Goal: Ask a question: Seek information or help from site administrators or community

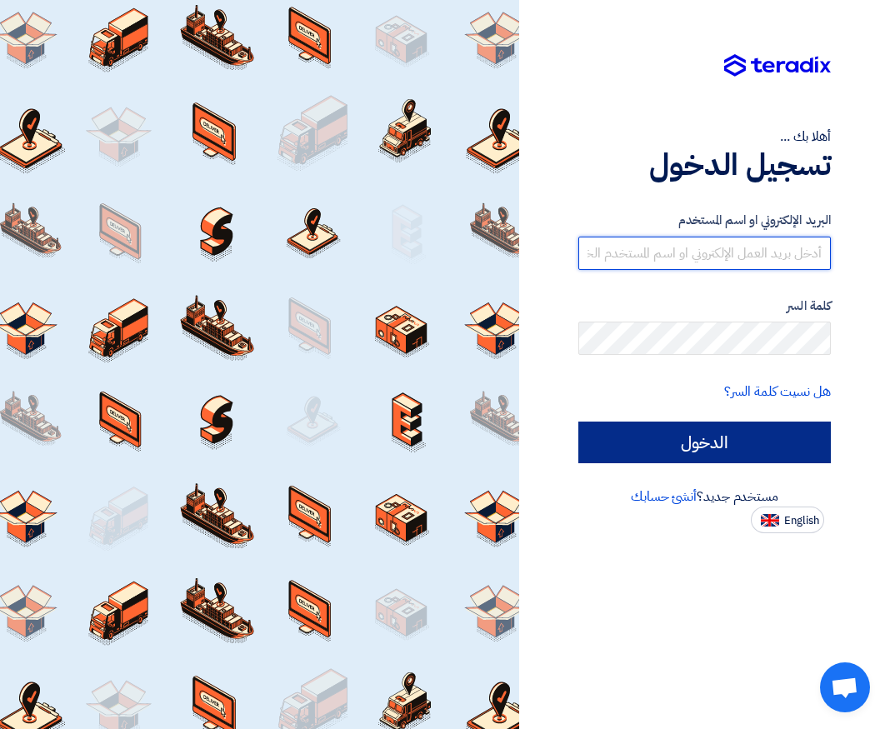
type input "[EMAIL_ADDRESS][DOMAIN_NAME]"
click at [758, 432] on input "الدخول" at bounding box center [704, 442] width 252 height 42
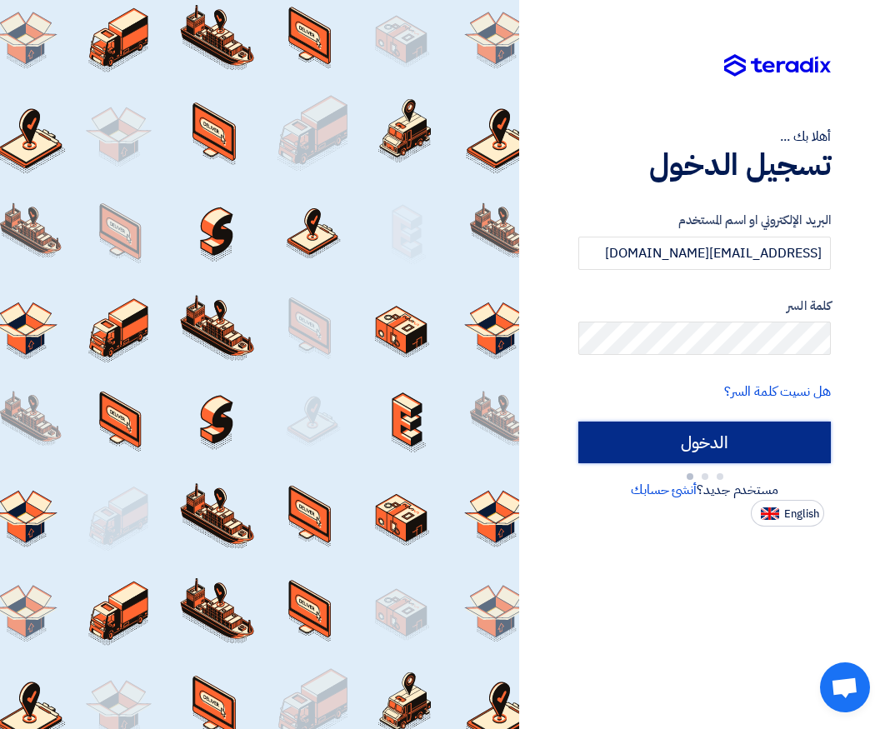
type input "Sign in"
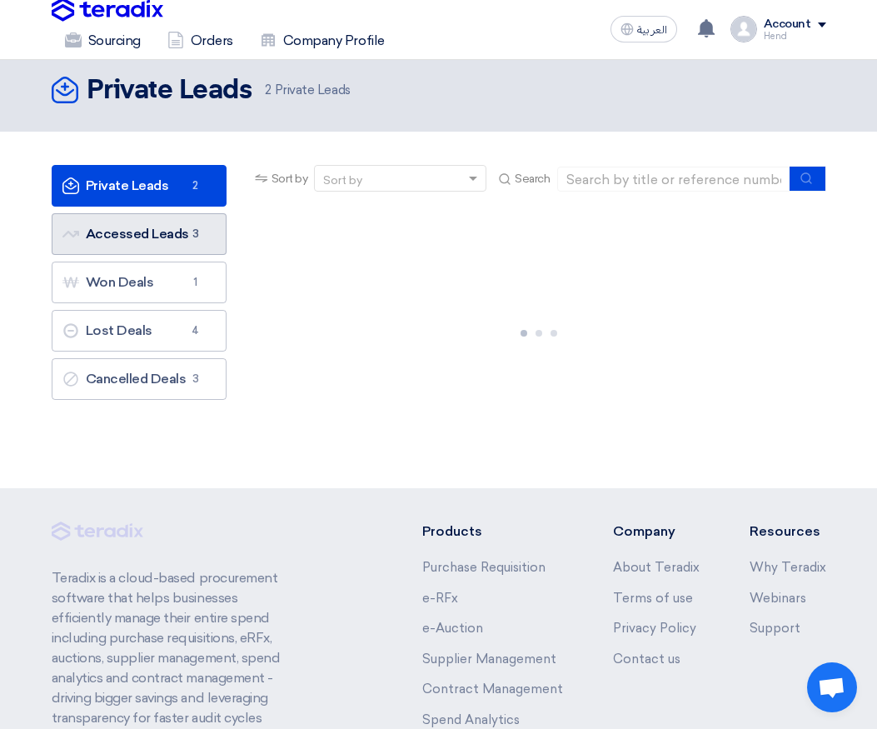
click at [202, 232] on span "3" at bounding box center [196, 234] width 20 height 17
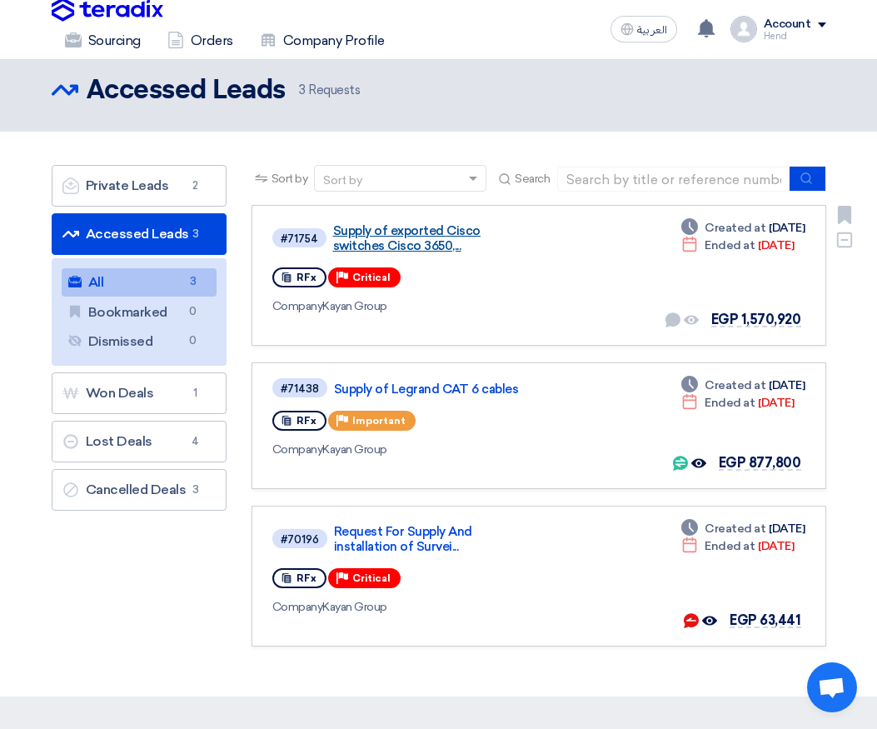
click at [397, 238] on link "Supply of exported Cisco switches Cisco 3650,..." at bounding box center [433, 238] width 200 height 30
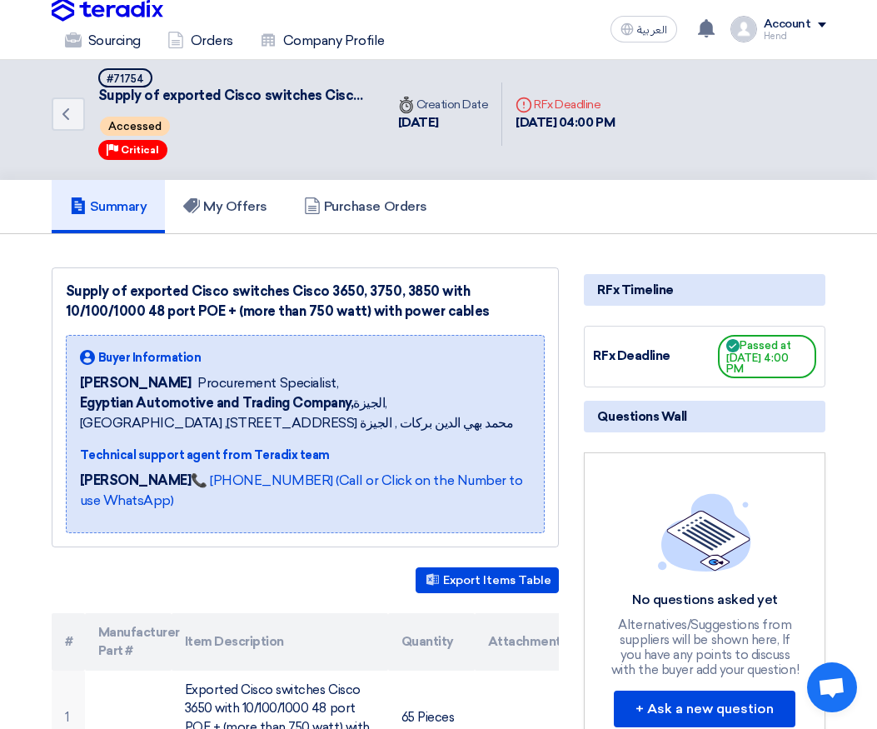
scroll to position [250, 0]
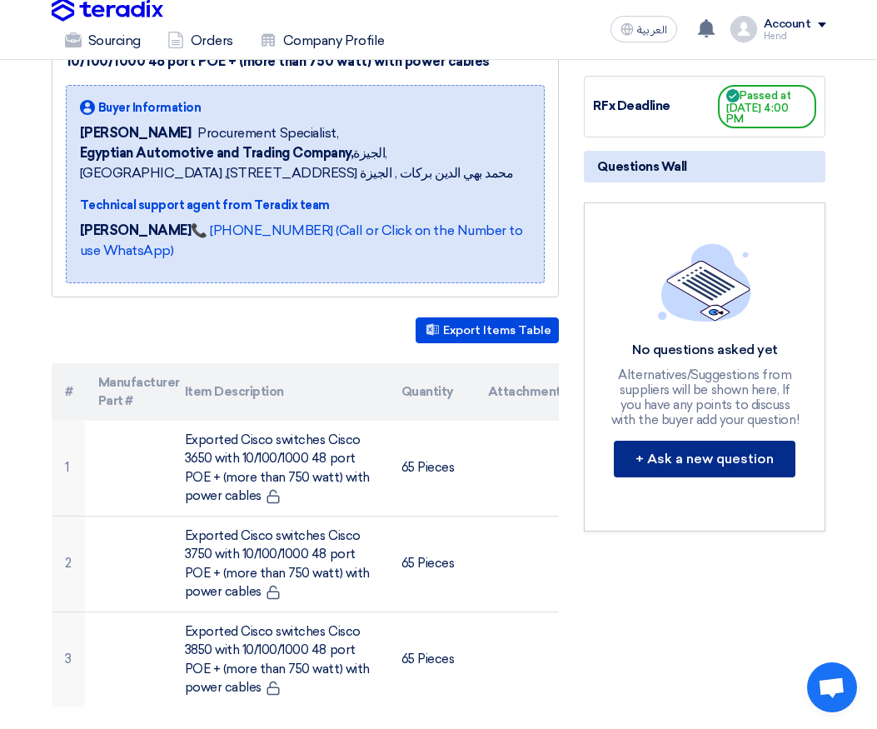
click at [733, 466] on button "+ Ask a new question" at bounding box center [705, 459] width 182 height 37
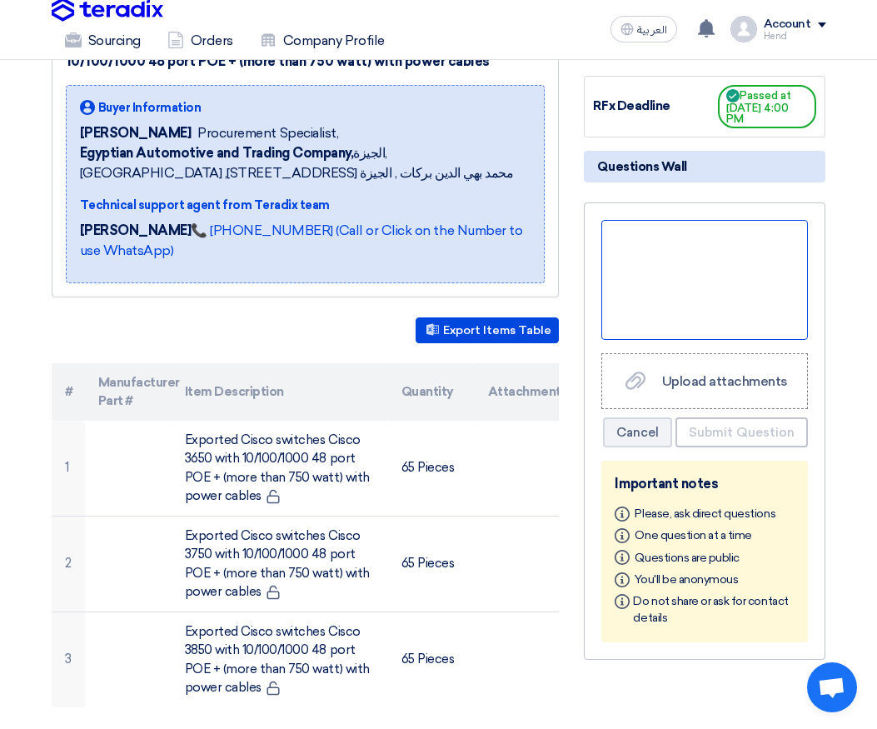
click at [740, 289] on div at bounding box center [704, 280] width 207 height 120
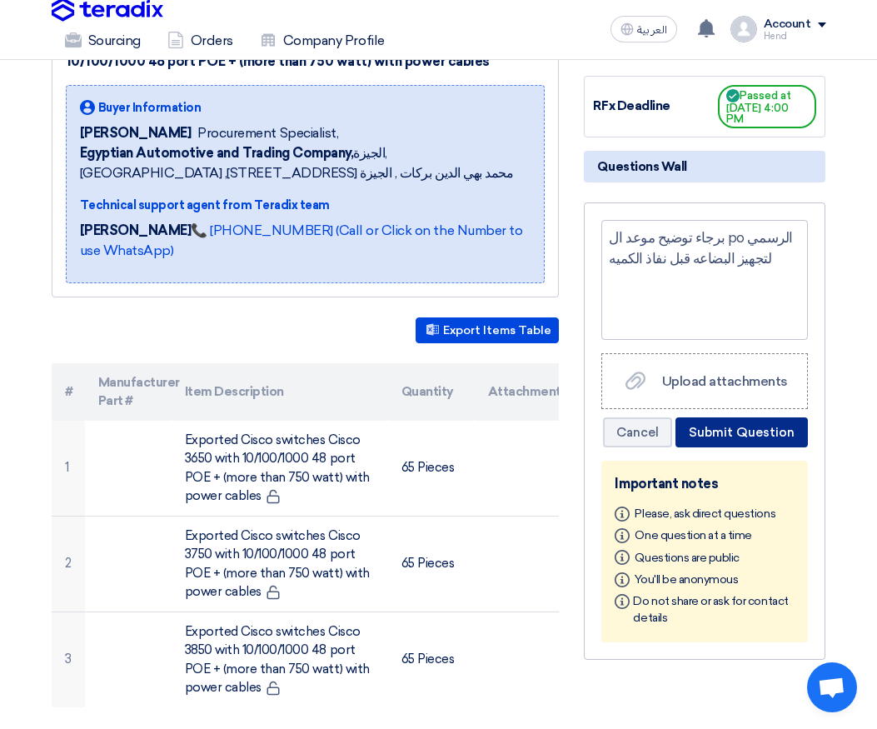
click at [760, 441] on button "Submit Question" at bounding box center [742, 432] width 132 height 30
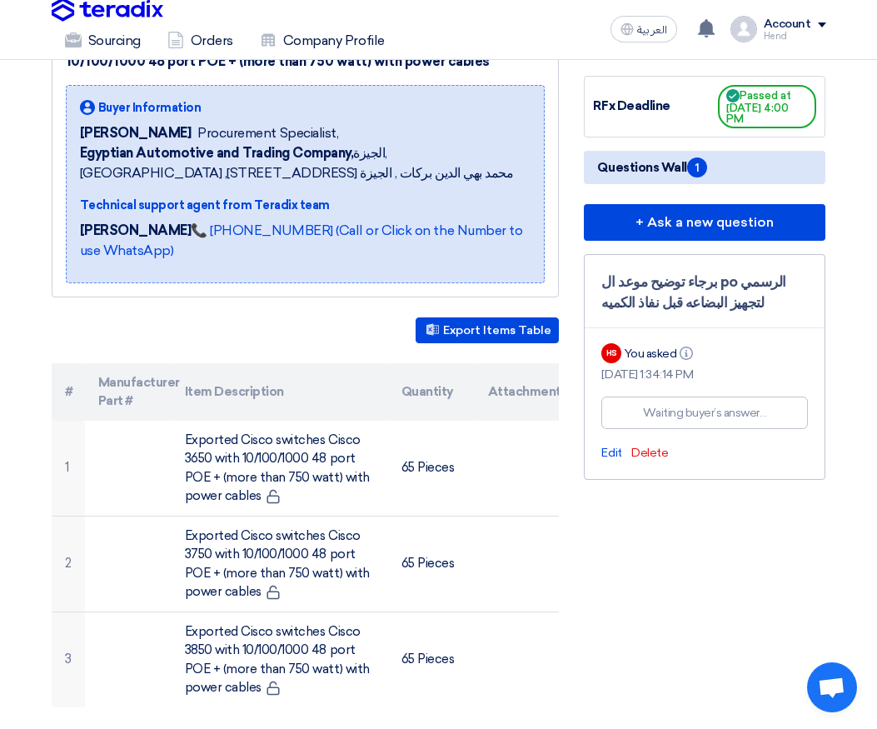
drag, startPoint x: 776, startPoint y: 281, endPoint x: 715, endPoint y: 294, distance: 63.1
click at [715, 294] on div "برجاء توضيح موعد ال po الرسمي لتجهيز البضاعه قبل نفاذ الكميه" at bounding box center [704, 293] width 207 height 42
click at [706, 300] on div "برجاء توضيح موعد ال po الرسمي لتجهيز البضاعه قبل نفاذ الكميه" at bounding box center [704, 293] width 207 height 42
drag, startPoint x: 775, startPoint y: 286, endPoint x: 677, endPoint y: 323, distance: 105.2
click at [671, 308] on div "برجاء توضيح موعد ال po الرسمي لتجهيز البضاعه قبل نفاذ الكميه" at bounding box center [704, 293] width 207 height 42
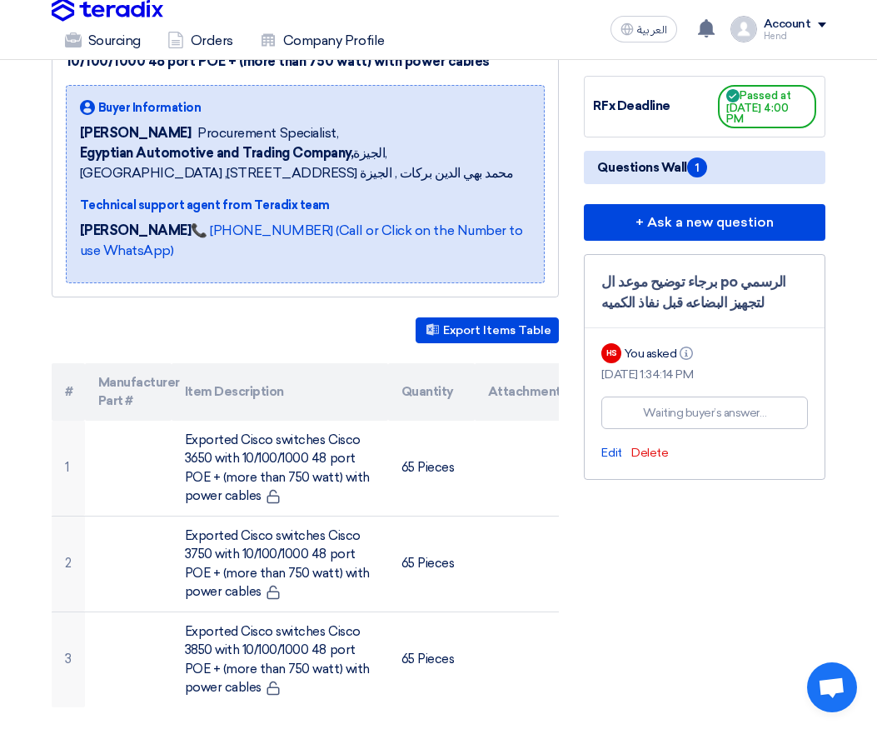
click at [649, 355] on div "You asked Info" at bounding box center [661, 353] width 72 height 17
click at [676, 284] on div "برجاء توضيح موعد ال po الرسمي لتجهيز البضاعه قبل نفاذ الكميه" at bounding box center [704, 293] width 207 height 42
click at [611, 456] on span "Edit" at bounding box center [611, 453] width 20 height 14
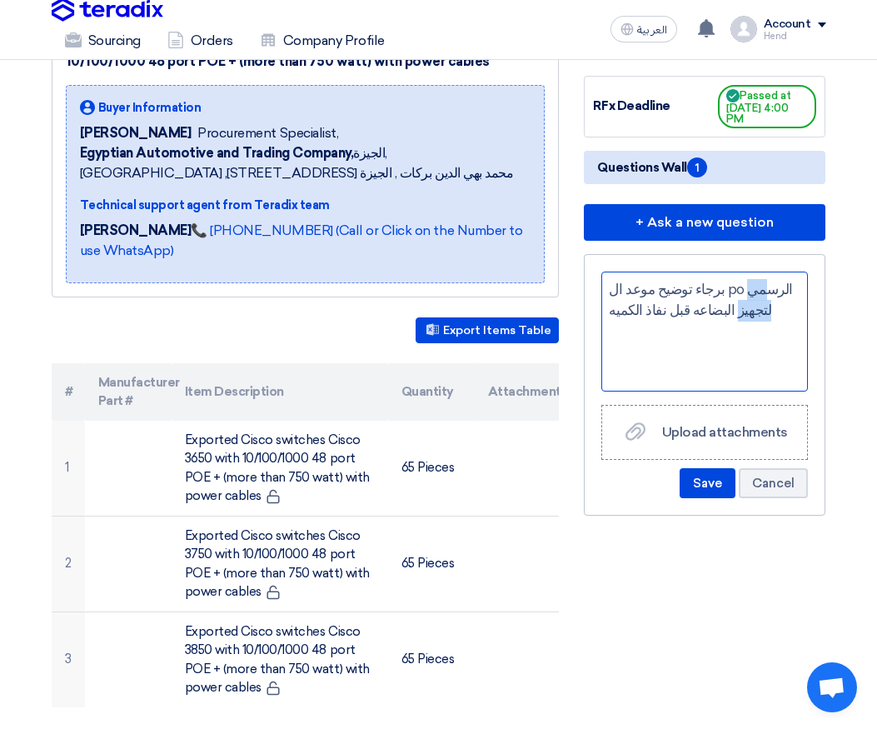
drag, startPoint x: 716, startPoint y: 289, endPoint x: 780, endPoint y: 292, distance: 63.4
click at [780, 292] on div "برجاء توضيح موعد ال po الرسمي لتجهيز البضاعه قبل نفاذ الكميه" at bounding box center [704, 332] width 207 height 120
click at [608, 290] on div "برجاء توضيح موعد ال po الرسمي لتجهيز البضاعه قبل نفاذ الكميه" at bounding box center [704, 332] width 207 height 120
paste div
click at [611, 292] on div "برجاء توضيح موعد ال po الرسمي لتجهيز البضاعه قبل نفاذ الكميه" at bounding box center [704, 332] width 207 height 120
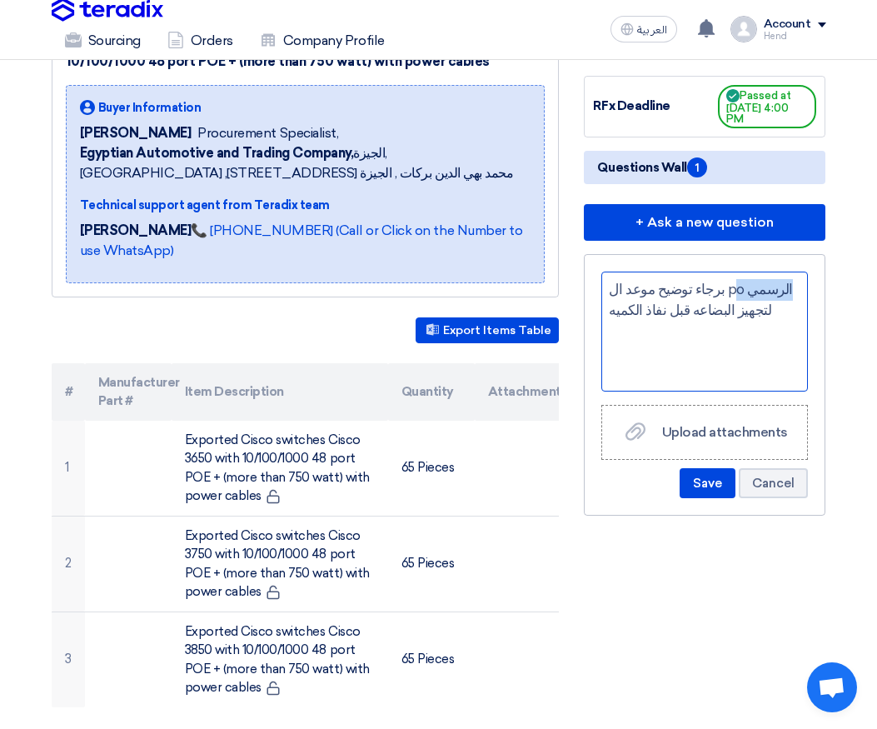
drag, startPoint x: 720, startPoint y: 289, endPoint x: 775, endPoint y: 287, distance: 55.0
click at [775, 287] on div "برجاء توضيح موعد ال po الرسمي لتجهيز البضاعه قبل نفاذ الكميه" at bounding box center [704, 332] width 207 height 120
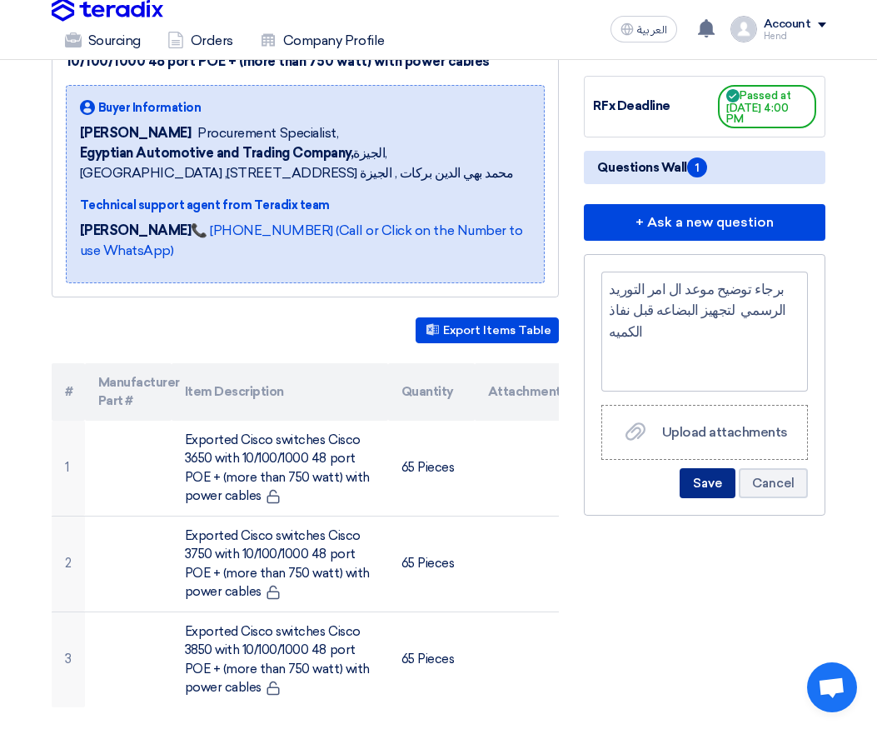
click at [706, 487] on button "Save" at bounding box center [708, 483] width 56 height 30
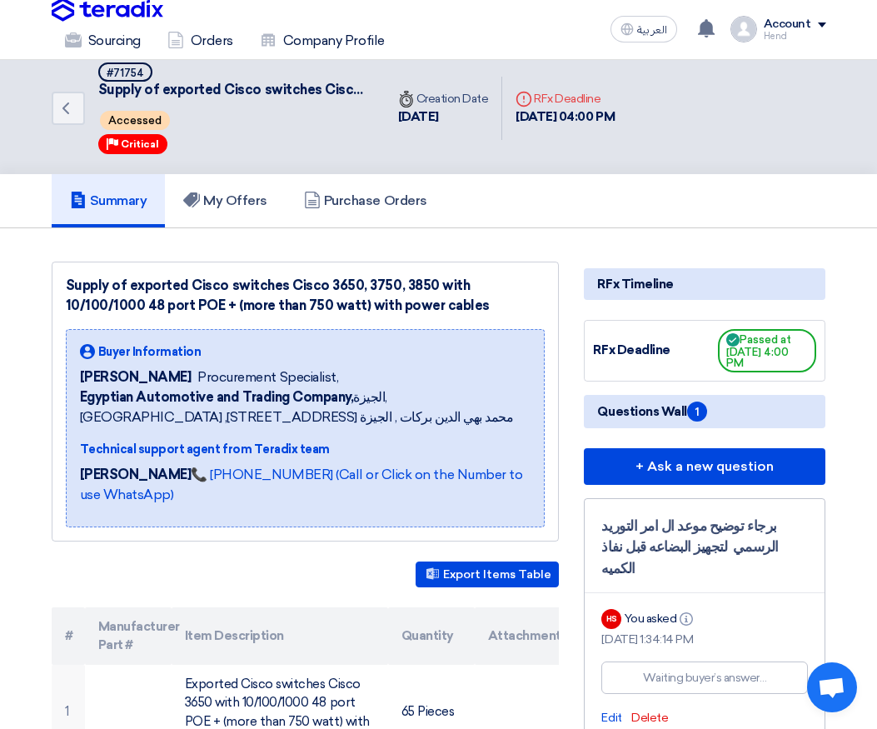
scroll to position [0, 0]
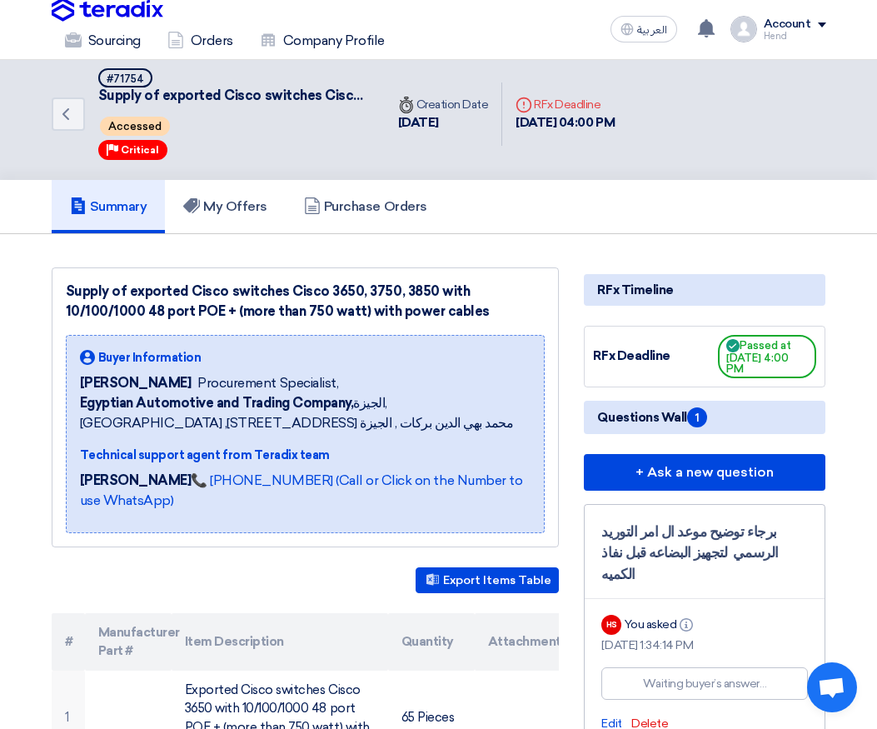
click at [689, 419] on span "1" at bounding box center [697, 417] width 20 height 20
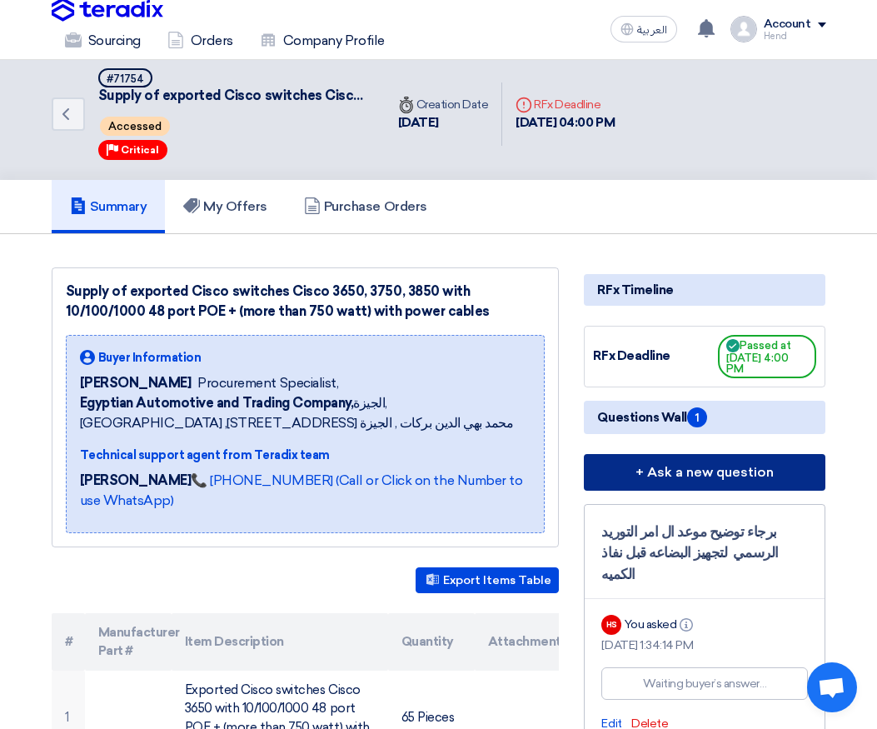
scroll to position [250, 0]
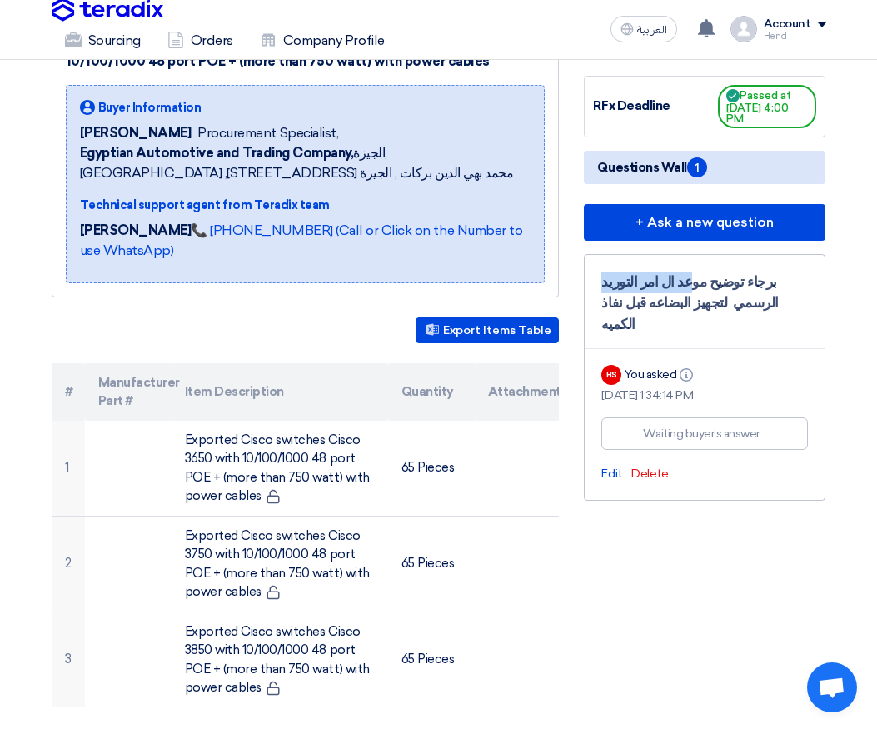
drag, startPoint x: 747, startPoint y: 277, endPoint x: 644, endPoint y: 296, distance: 104.9
click at [654, 291] on div "برجاء توضيح موعد ال امر التوريد الرسمي لتجهيز البضاعه قبل نفاذ الكميه" at bounding box center [704, 304] width 207 height 64
click at [644, 296] on div "برجاء توضيح موعد ال امر التوريد الرسمي لتجهيز البضاعه قبل نفاذ الكميه" at bounding box center [704, 304] width 207 height 64
drag, startPoint x: 730, startPoint y: 279, endPoint x: 660, endPoint y: 287, distance: 71.2
click at [660, 287] on div "برجاء توضيح موعد ال امر التوريد الرسمي لتجهيز البضاعه قبل نفاذ الكميه" at bounding box center [704, 304] width 207 height 64
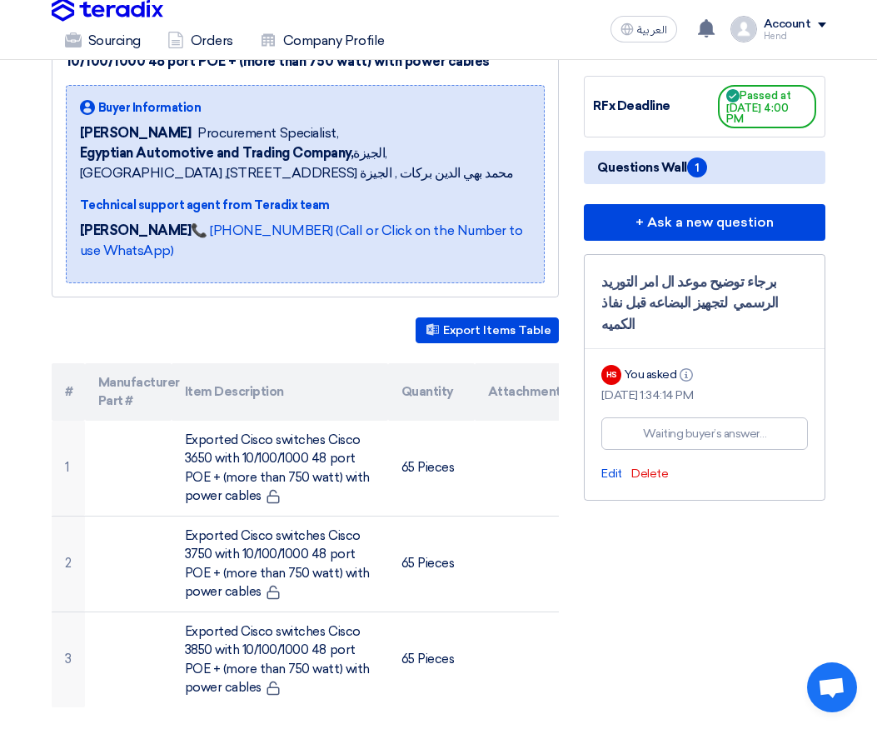
click at [653, 297] on div "برجاء توضيح موعد ال امر التوريد الرسمي لتجهيز البضاعه قبل نفاذ الكميه" at bounding box center [704, 304] width 207 height 64
click at [208, 29] on link "Orders" at bounding box center [200, 40] width 92 height 37
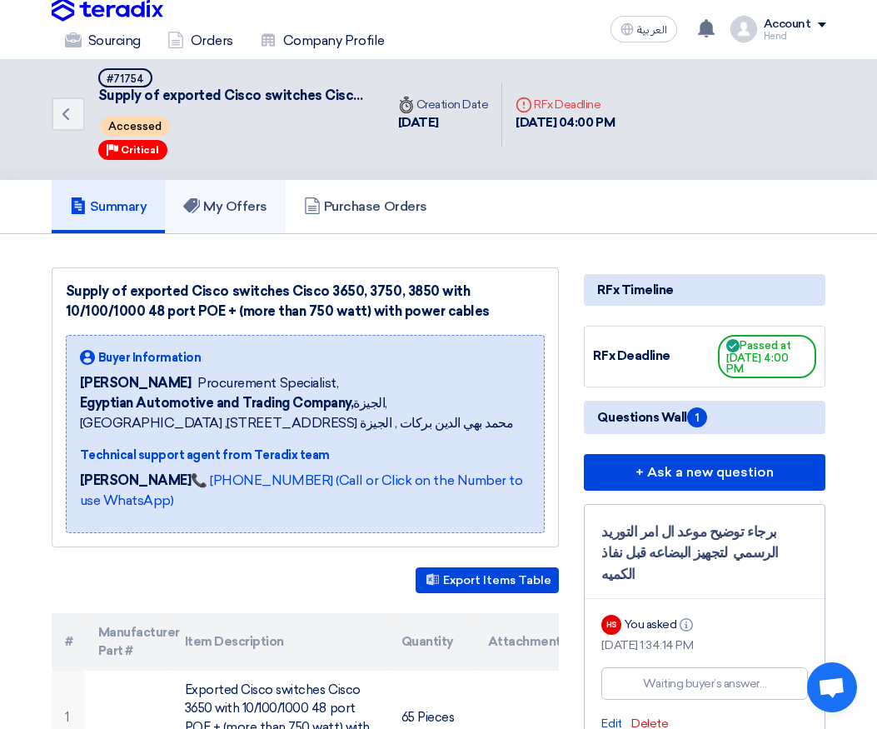
click at [242, 197] on link "My Offers" at bounding box center [225, 206] width 121 height 53
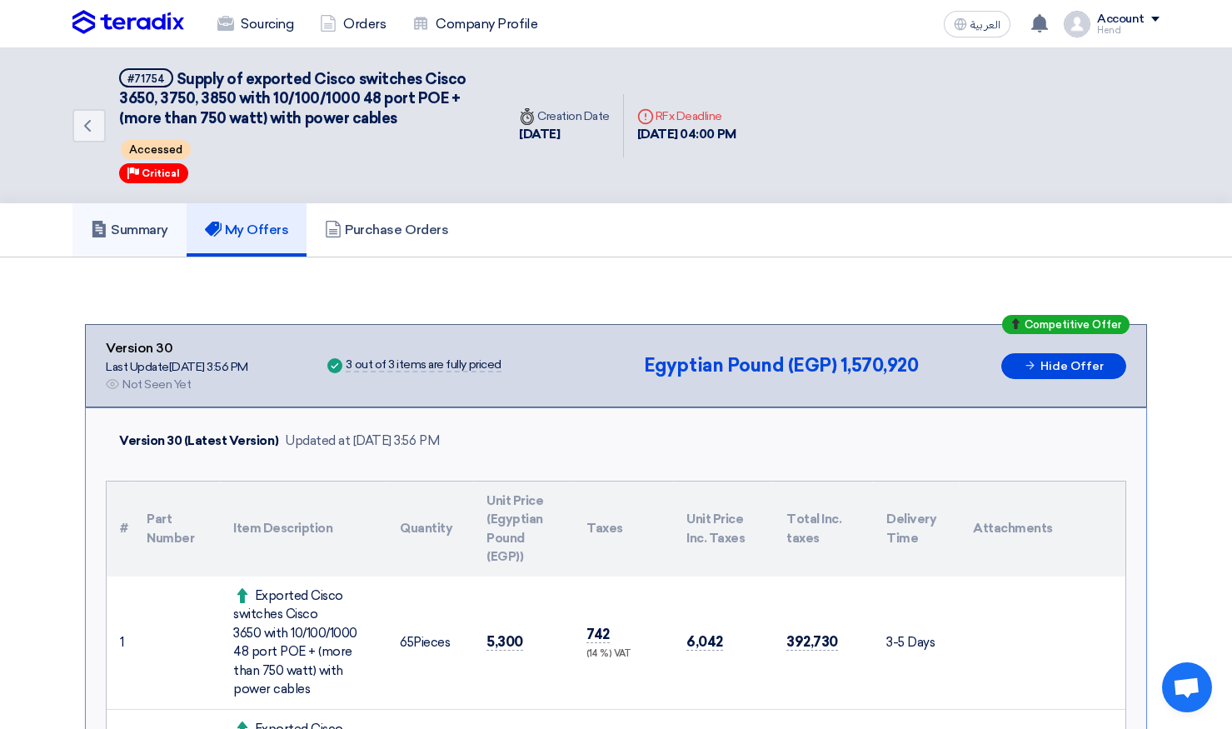
click at [125, 221] on link "Summary" at bounding box center [129, 229] width 114 height 53
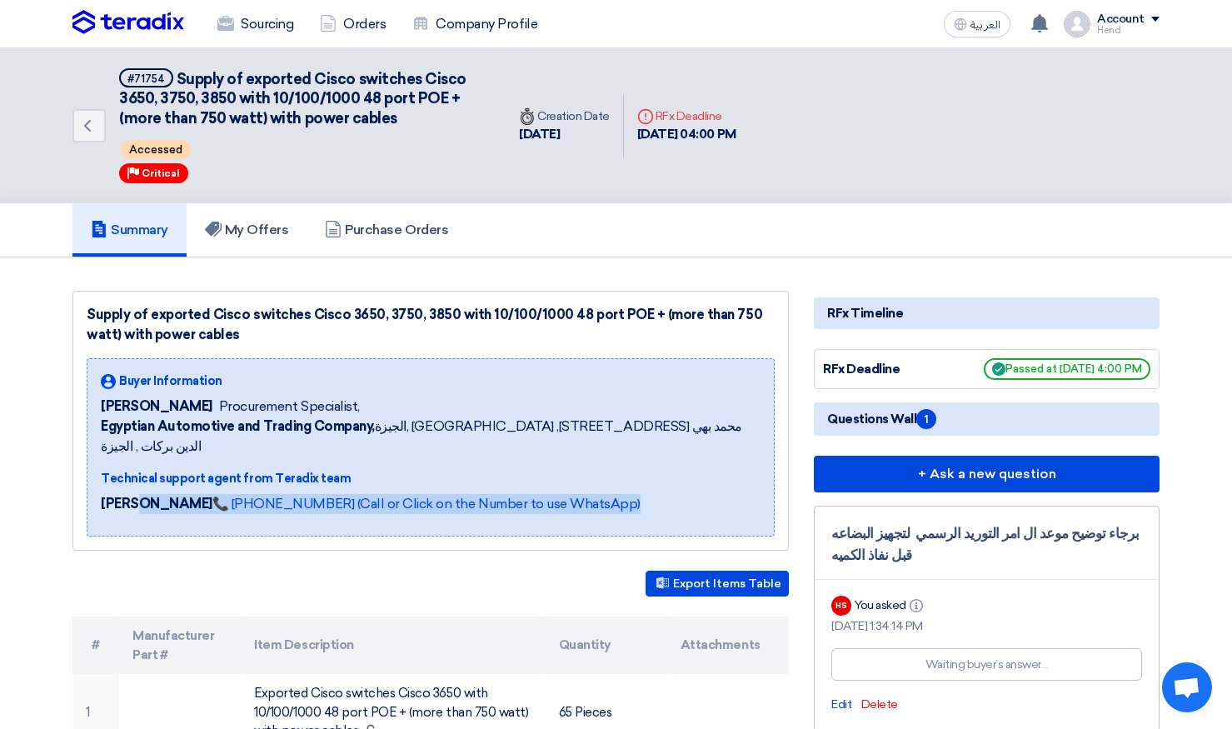
drag, startPoint x: 471, startPoint y: 543, endPoint x: 137, endPoint y: 525, distance: 334.5
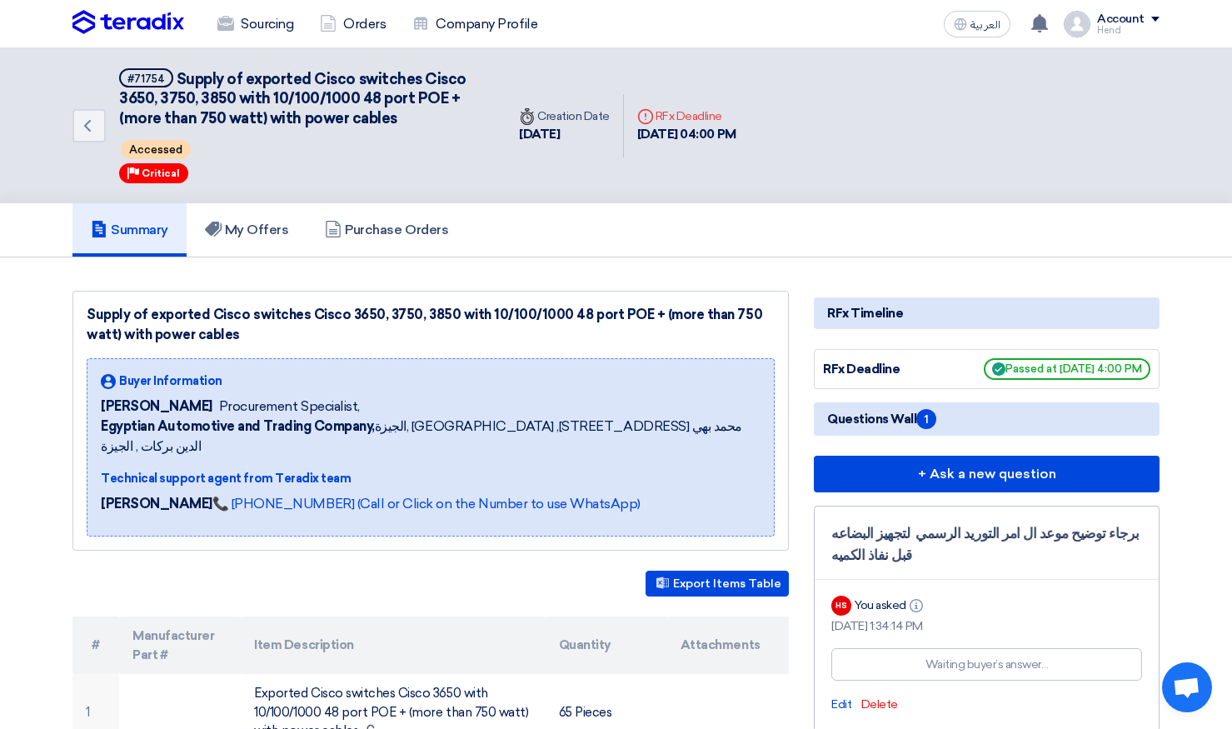
click at [106, 409] on span "[PERSON_NAME]" at bounding box center [157, 406] width 112 height 20
click at [283, 20] on link "Sourcing" at bounding box center [255, 24] width 102 height 37
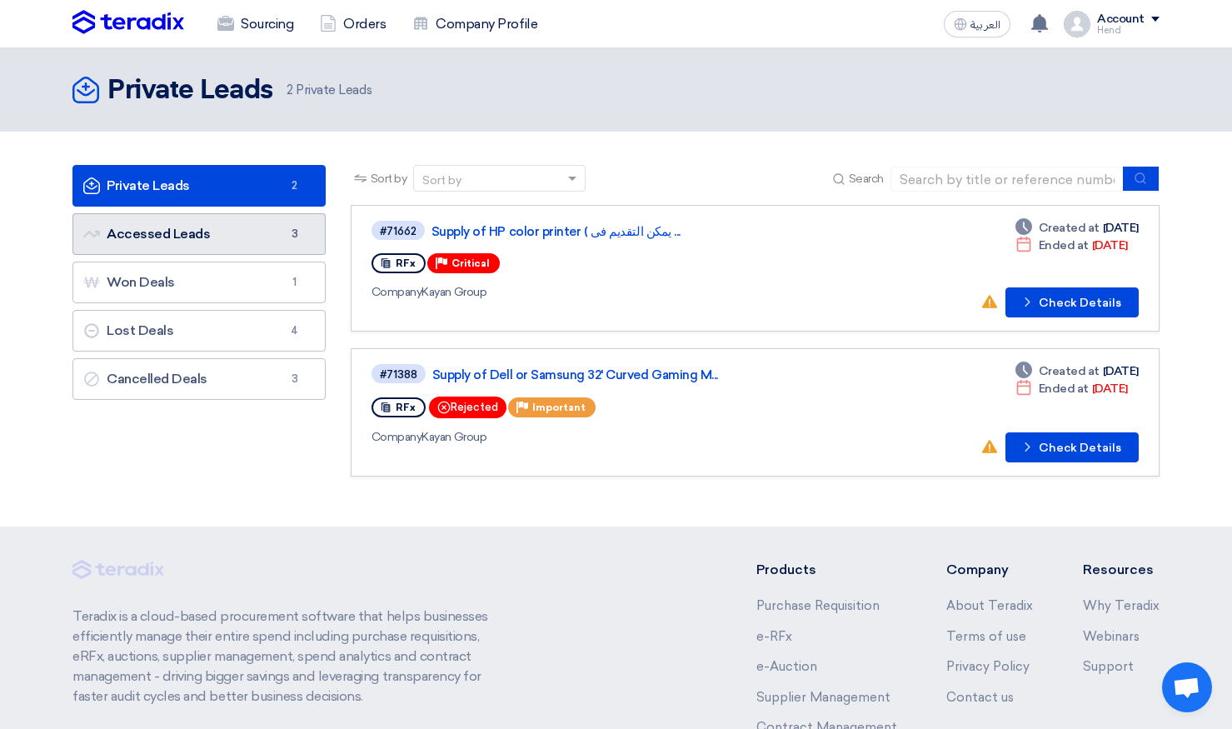
click at [245, 237] on link "Accessed Leads Accessed Leads 3" at bounding box center [198, 234] width 253 height 42
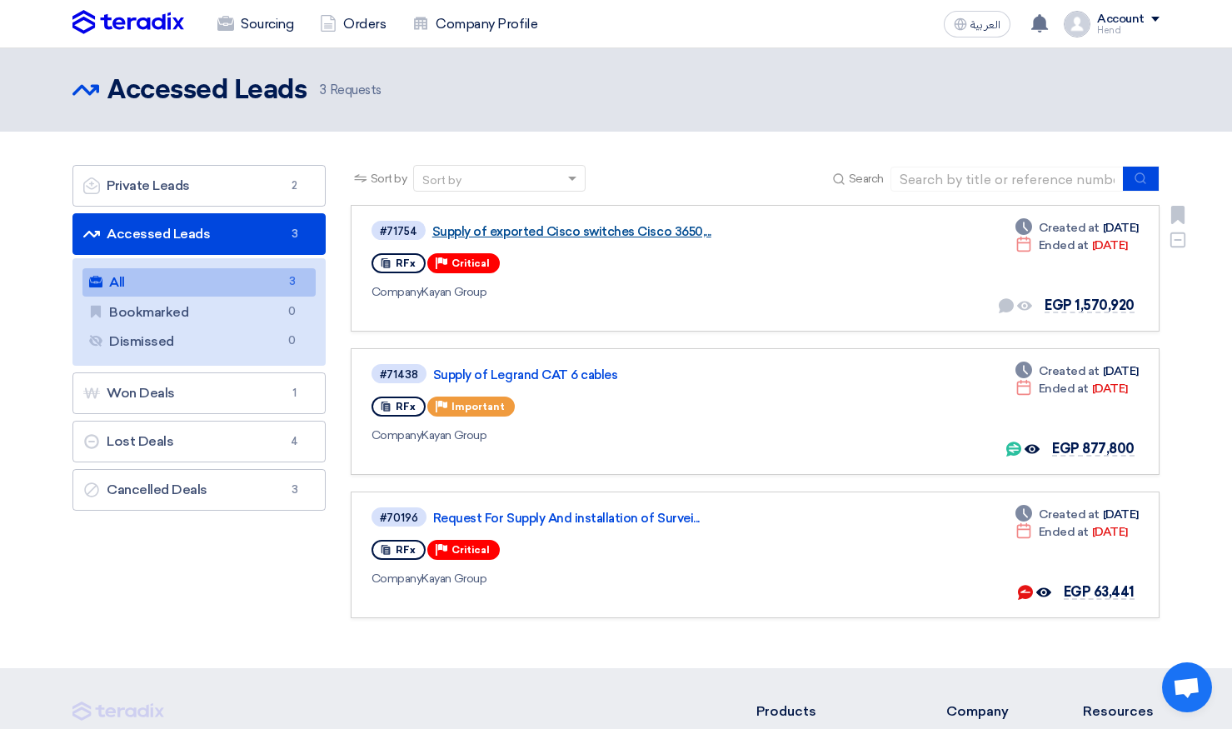
click at [533, 231] on link "Supply of exported Cisco switches Cisco 3650,..." at bounding box center [640, 231] width 416 height 15
